Goal: Book appointment/travel/reservation

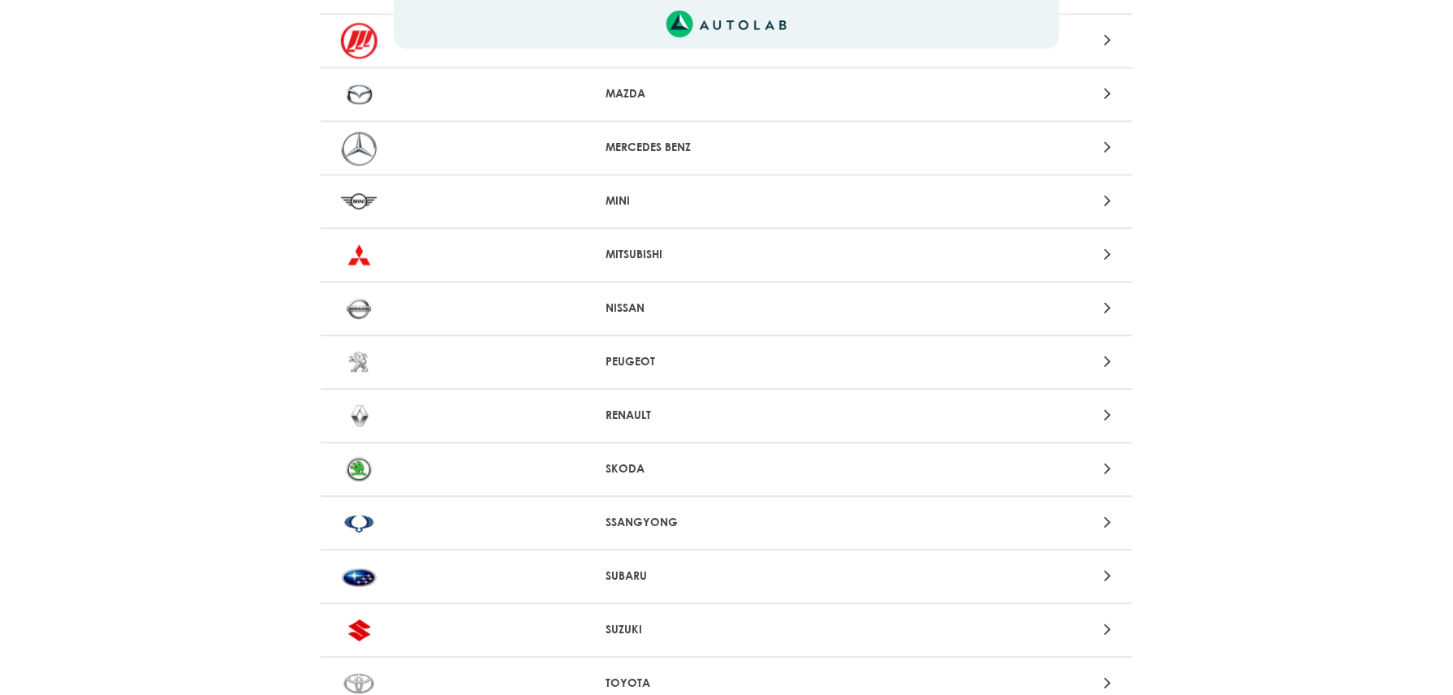
scroll to position [1299, 0]
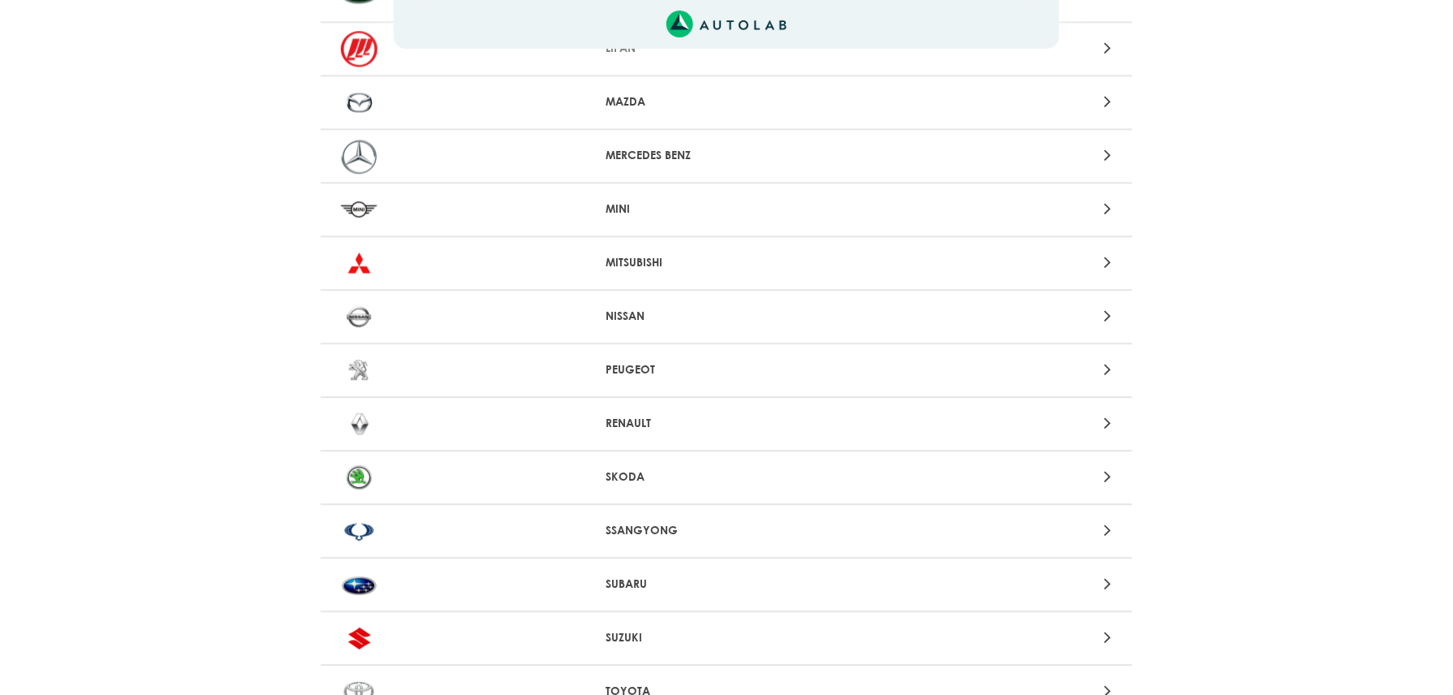
click at [662, 308] on p "NISSAN" at bounding box center [726, 316] width 241 height 17
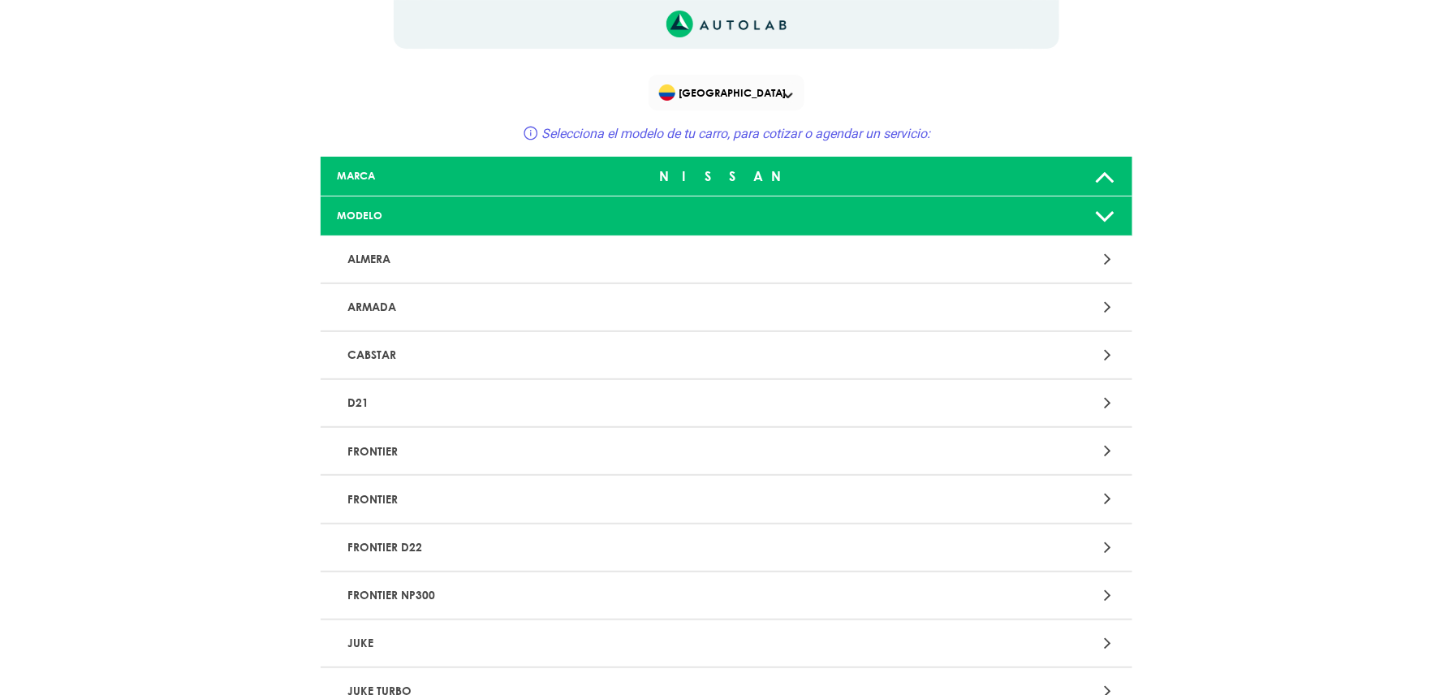
click at [442, 599] on p "FRONTIER NP300" at bounding box center [594, 595] width 506 height 30
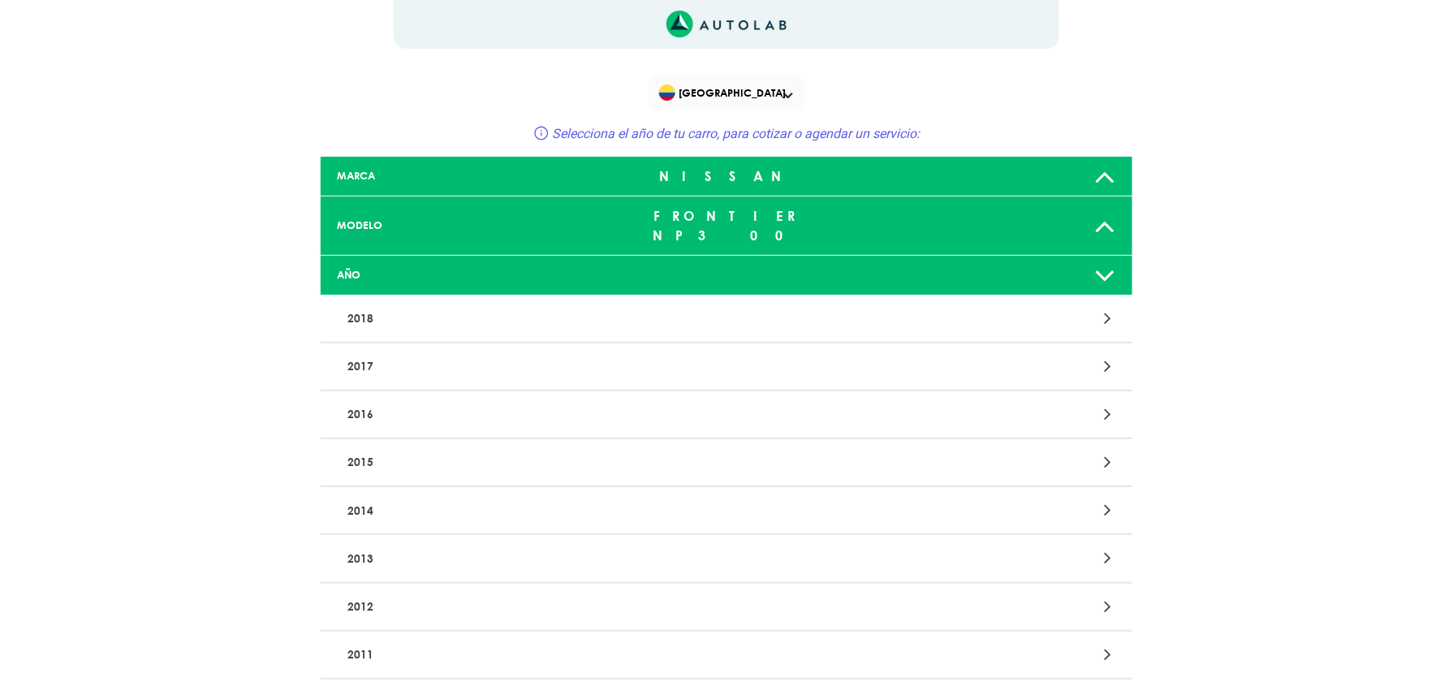
click at [359, 304] on p "2018" at bounding box center [594, 319] width 506 height 30
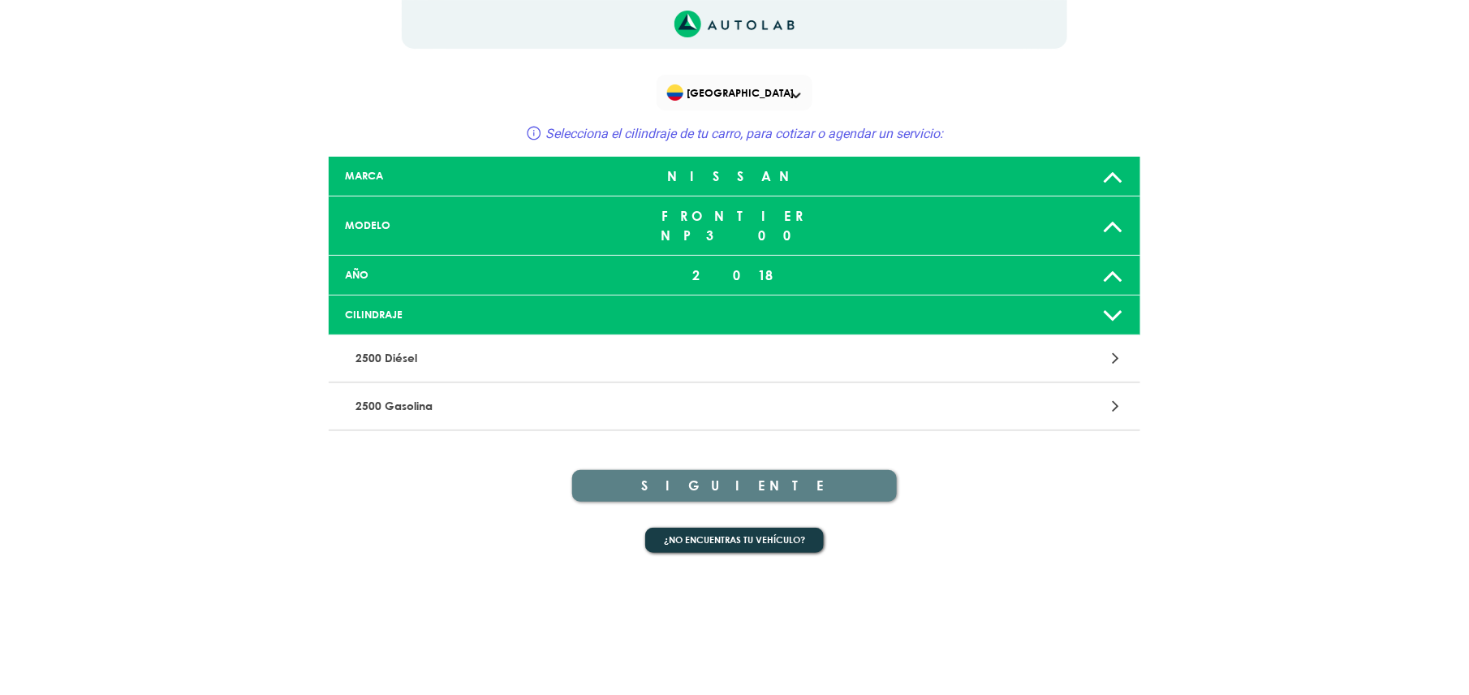
click at [432, 396] on p "2500 Gasolina" at bounding box center [602, 406] width 506 height 30
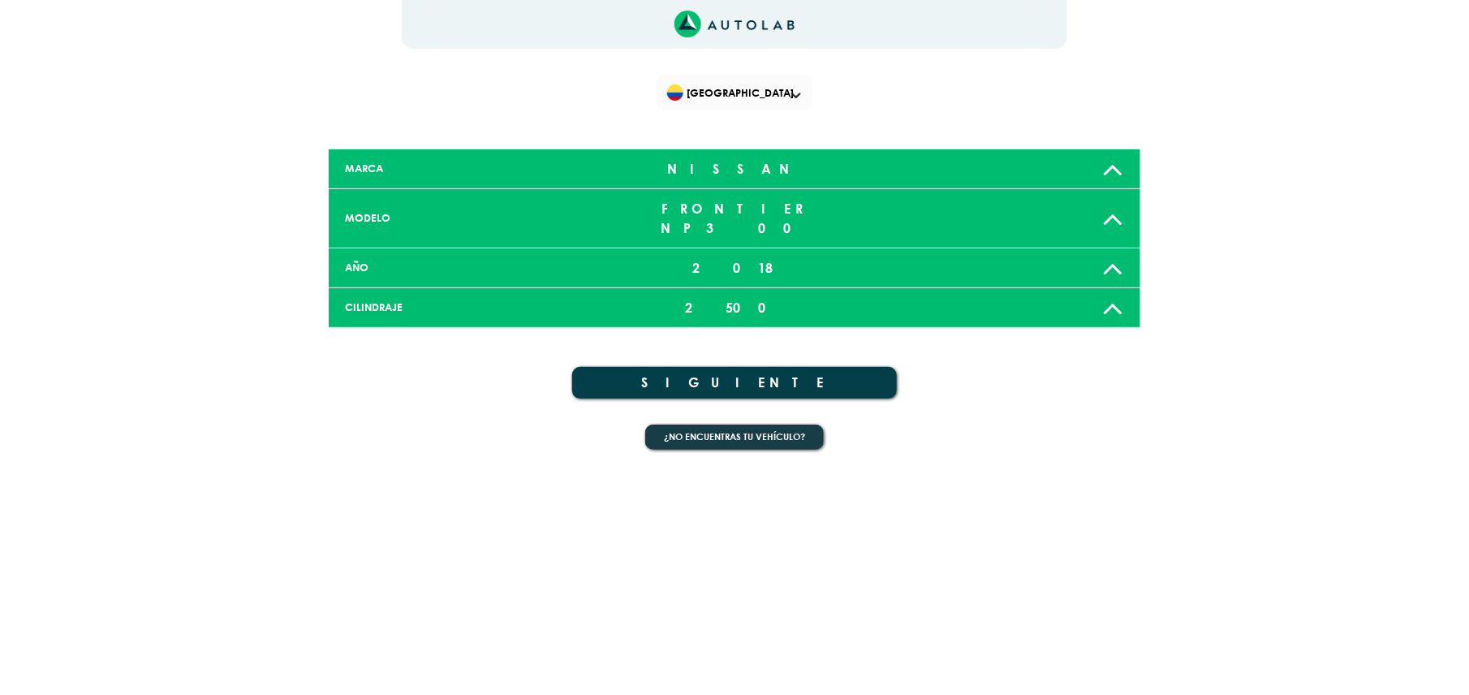
click at [773, 370] on button "SIGUIENTE" at bounding box center [734, 383] width 325 height 32
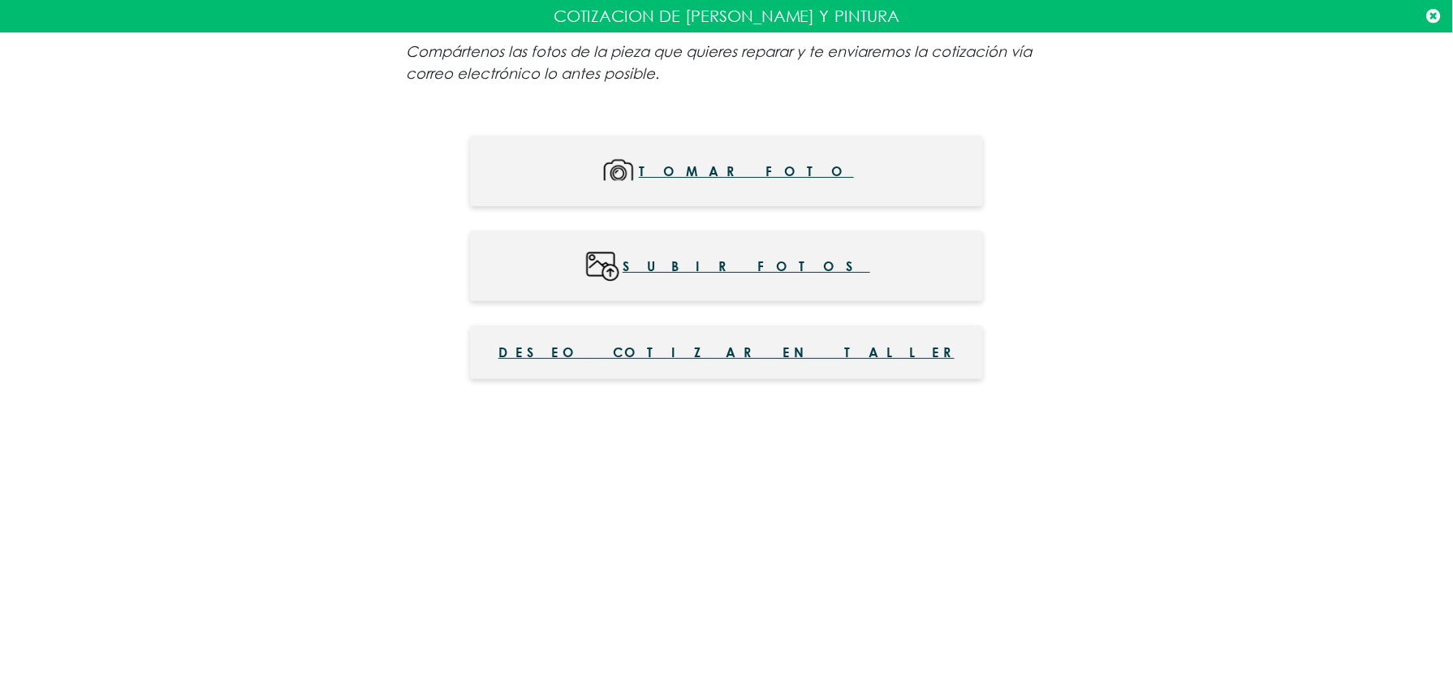
click at [739, 265] on span "Subir fotos" at bounding box center [747, 266] width 248 height 37
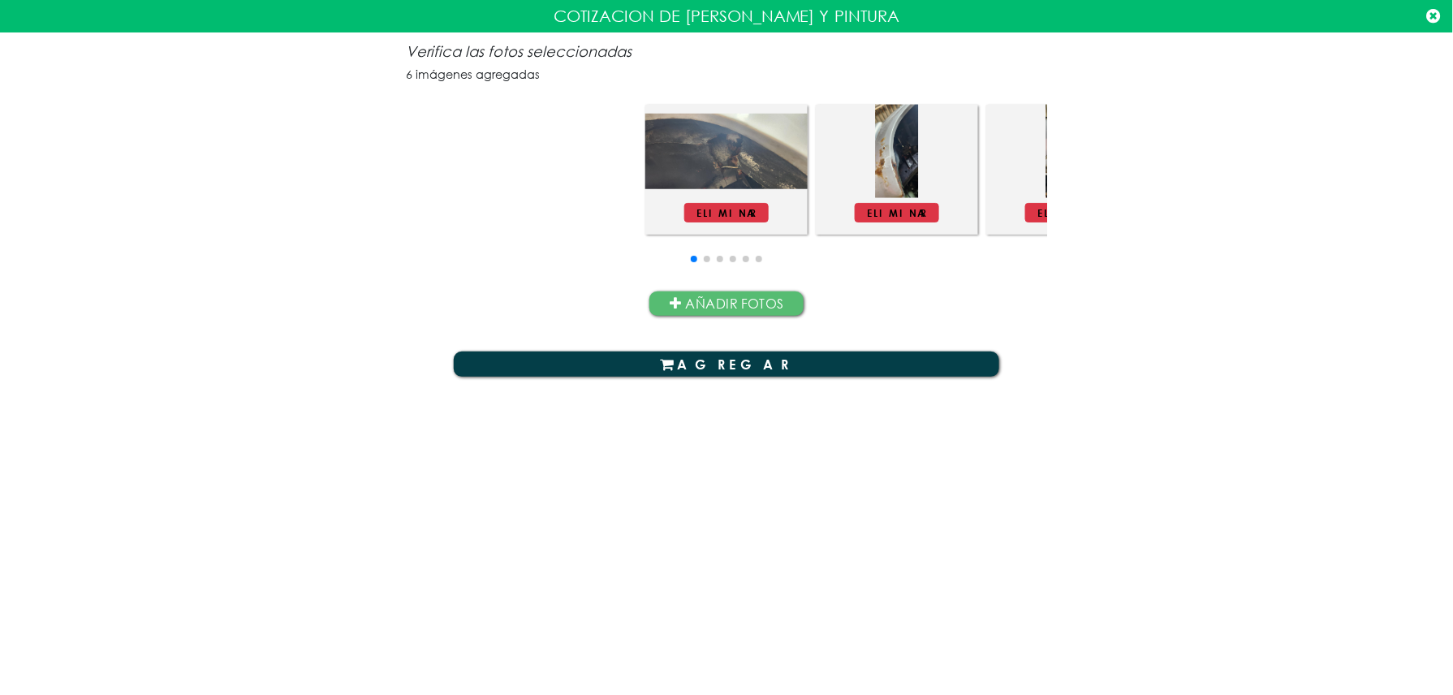
click at [808, 355] on button "AGREGAR" at bounding box center [726, 363] width 545 height 24
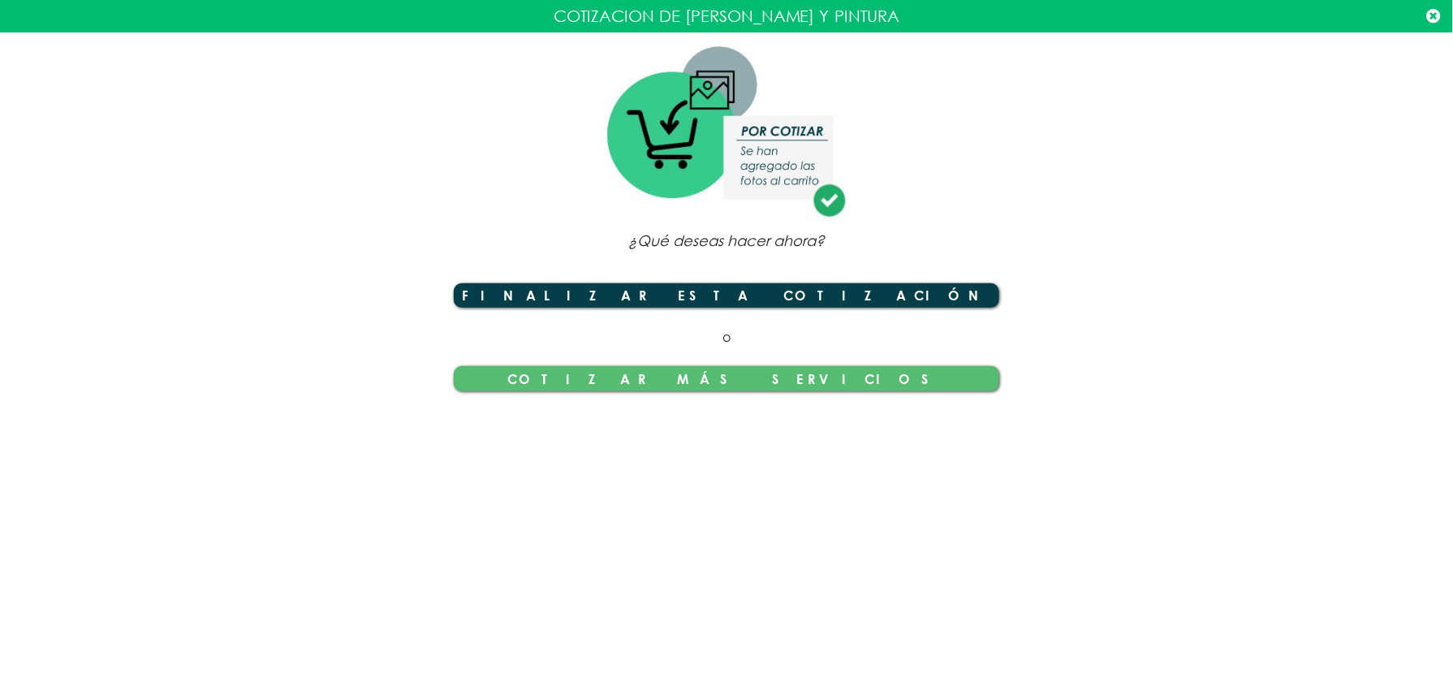
click at [777, 300] on button "Finalizar esta cotización" at bounding box center [726, 295] width 545 height 24
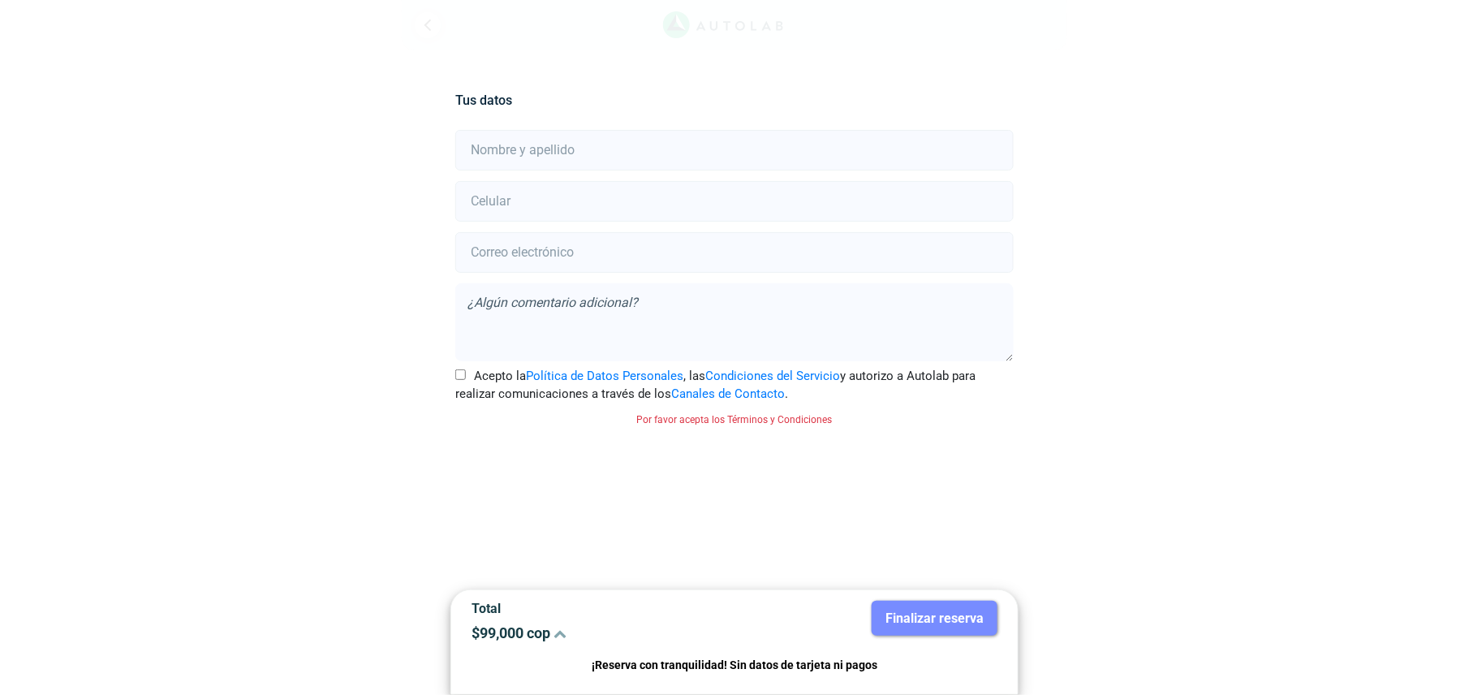
click at [620, 147] on input "text" at bounding box center [734, 150] width 558 height 41
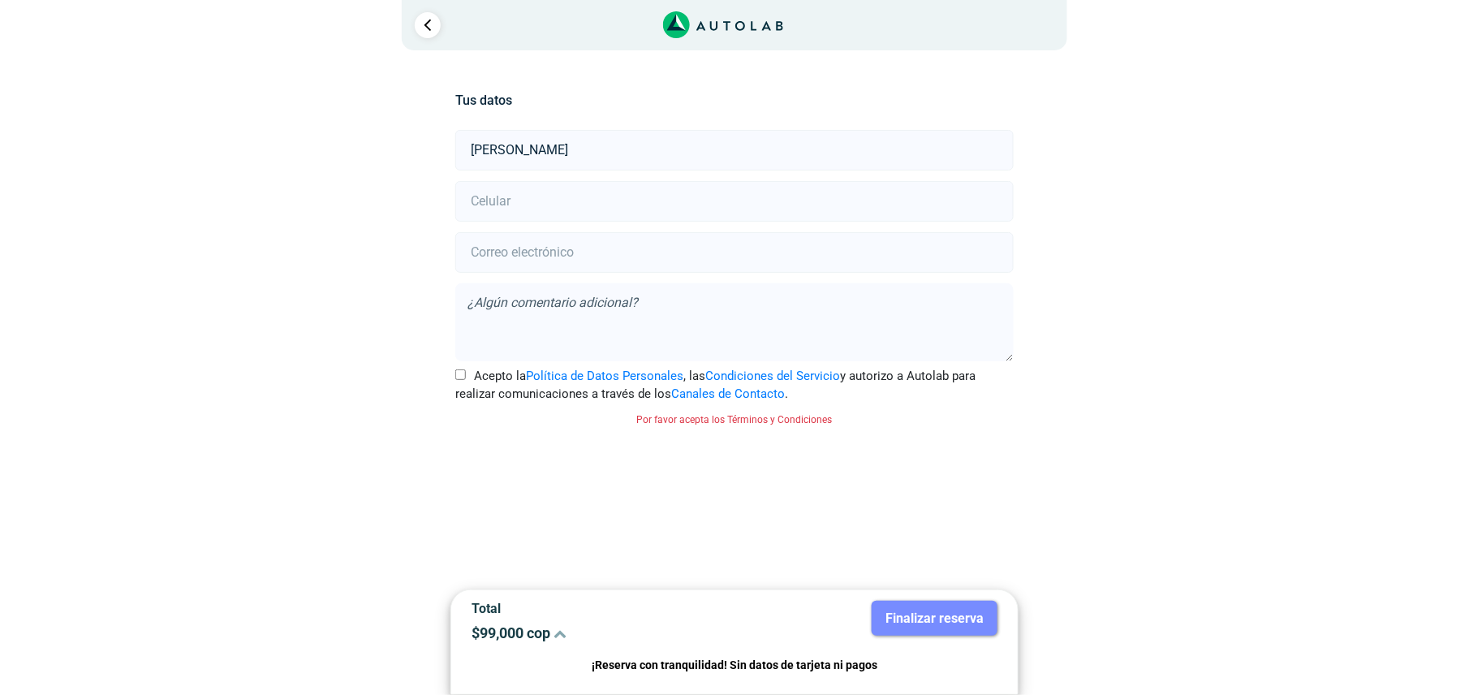
type input "[PERSON_NAME]"
type input "3163740533"
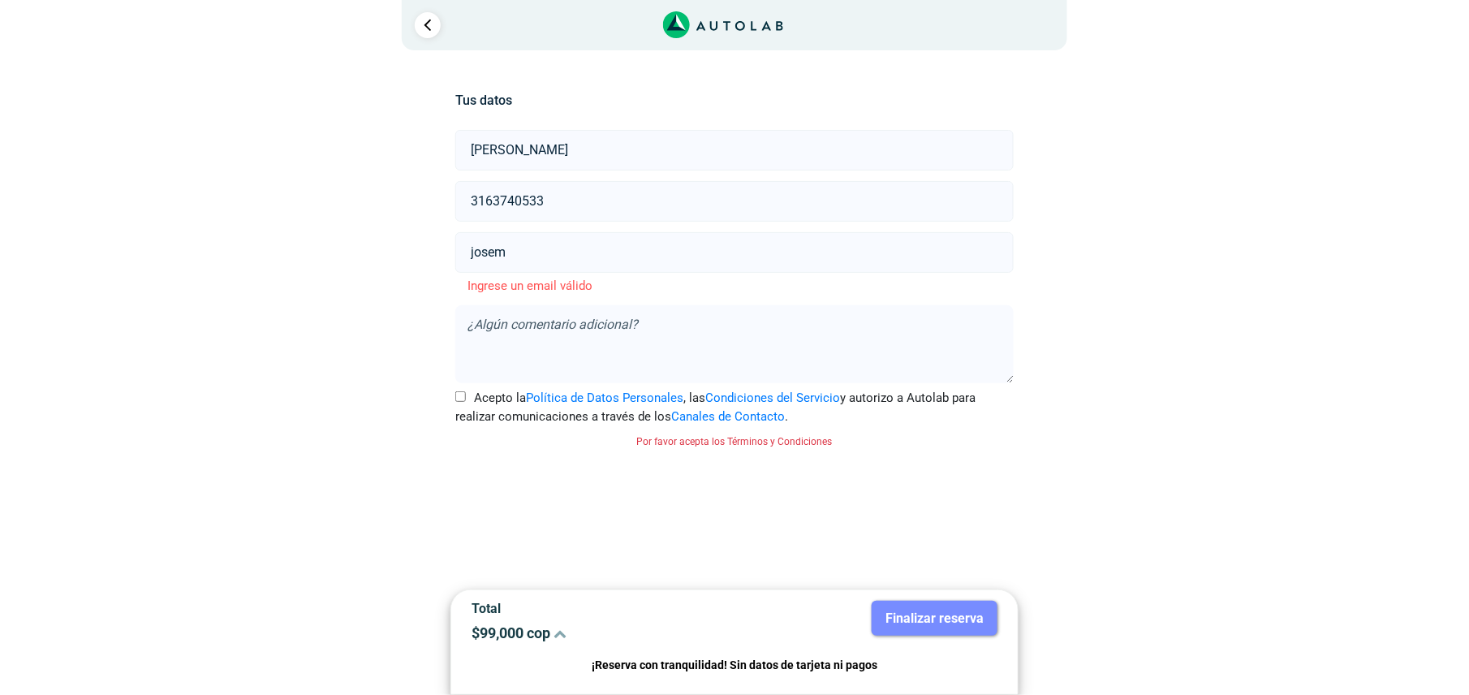
type input "[EMAIL_ADDRESS][DOMAIN_NAME]"
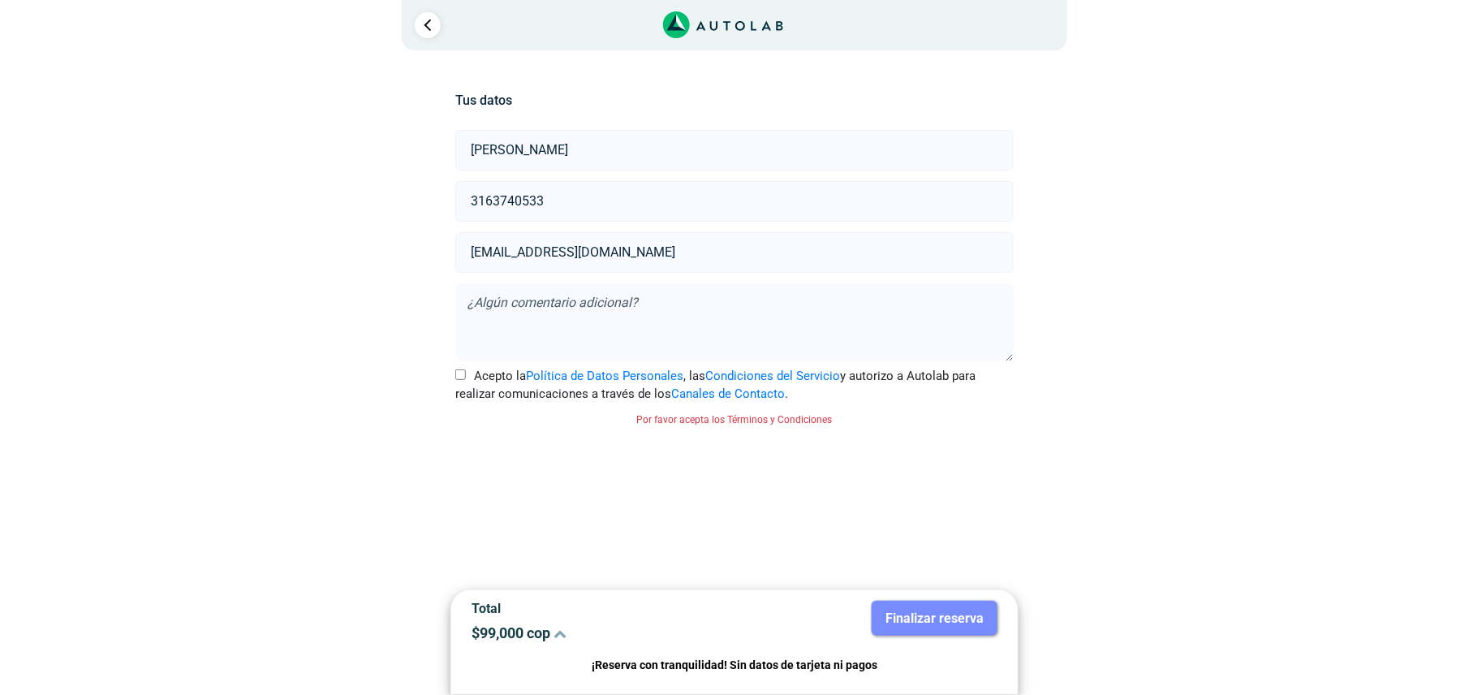
click at [670, 318] on textarea at bounding box center [734, 322] width 558 height 78
click at [463, 380] on input "Acepto la Política de Datos Personales , las Condiciones del Servicio y autoriz…" at bounding box center [460, 374] width 11 height 11
checkbox input "true"
click at [557, 630] on icon at bounding box center [560, 633] width 13 height 13
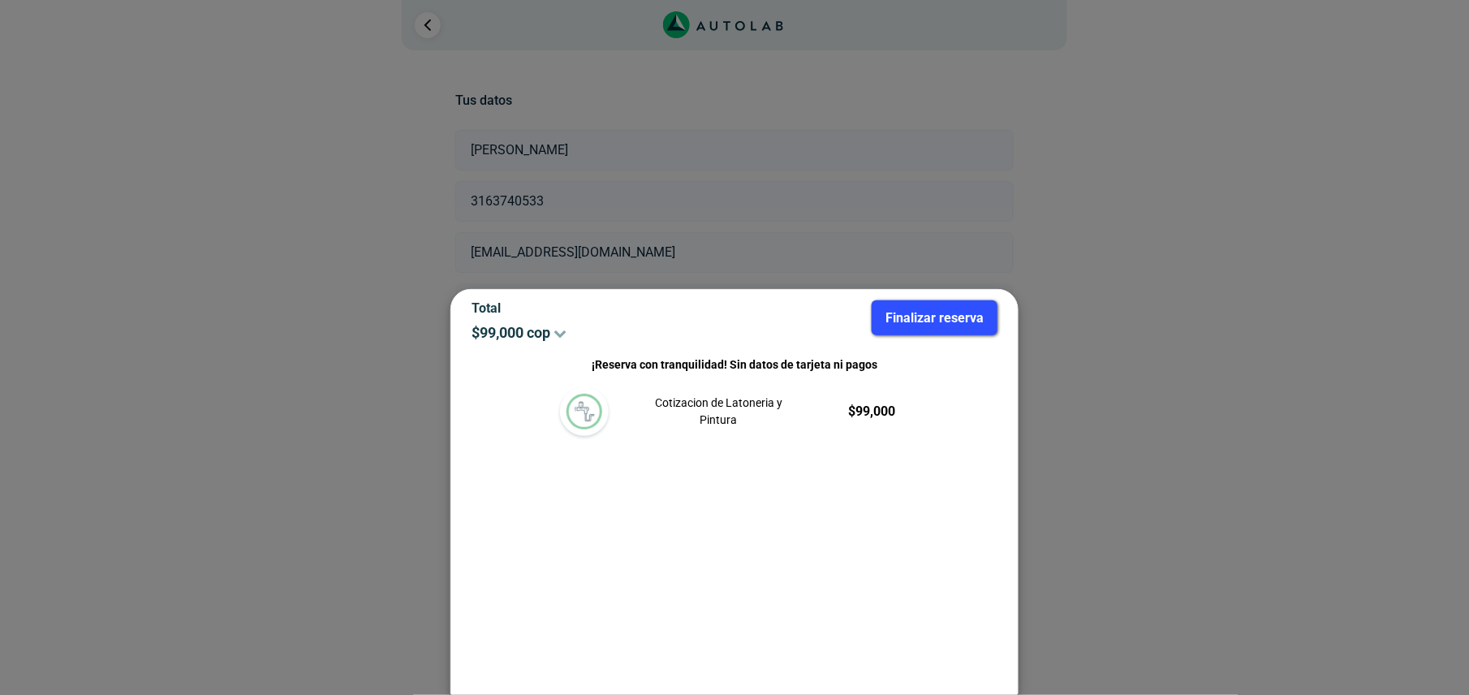
click at [567, 336] on icon at bounding box center [560, 332] width 13 height 13
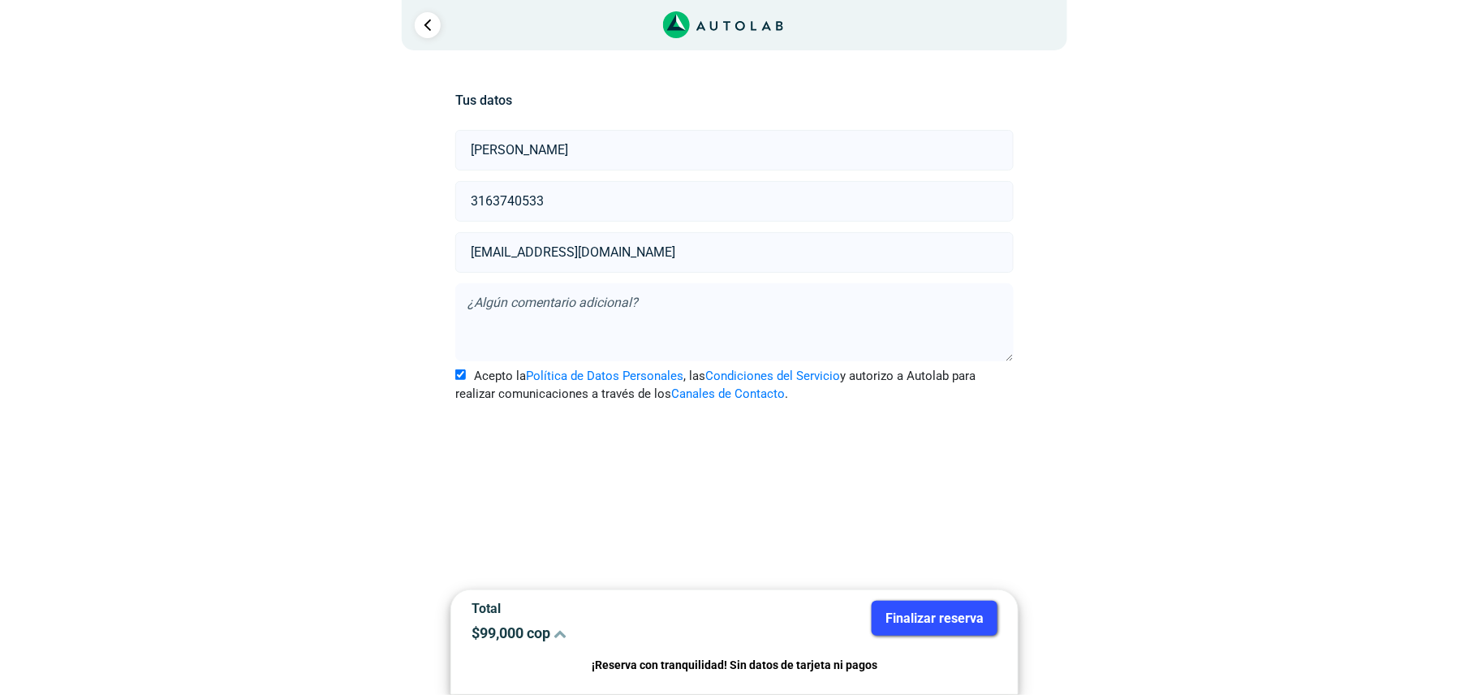
click at [937, 605] on button "Finalizar reserva" at bounding box center [935, 618] width 126 height 35
